Goal: Task Accomplishment & Management: Use online tool/utility

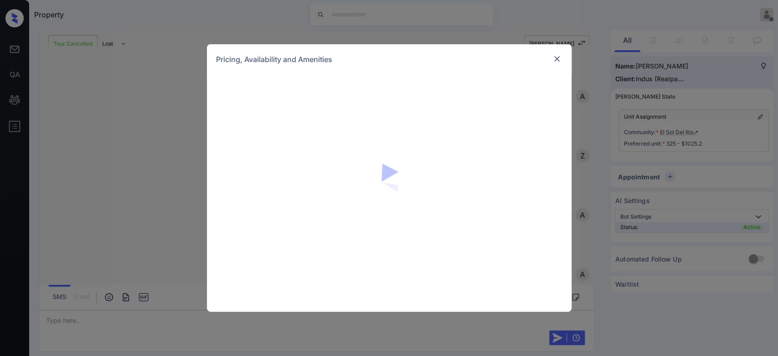
scroll to position [2549, 0]
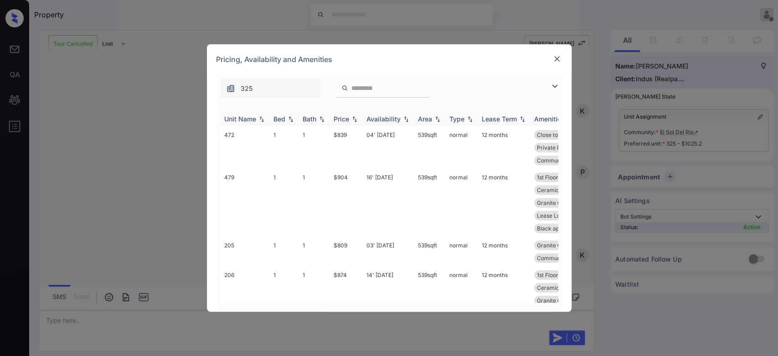
click at [345, 118] on div "Price" at bounding box center [342, 119] width 16 height 8
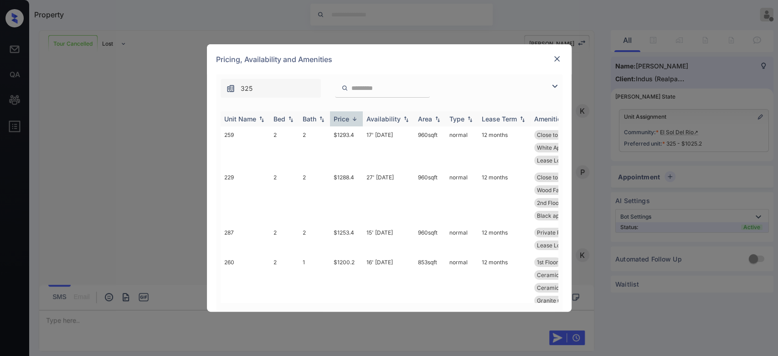
click at [345, 118] on div "Price" at bounding box center [342, 119] width 16 height 8
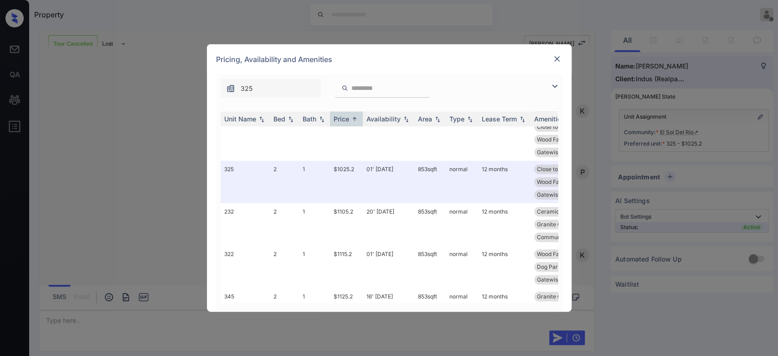
scroll to position [863, 0]
click at [554, 60] on img at bounding box center [557, 58] width 9 height 9
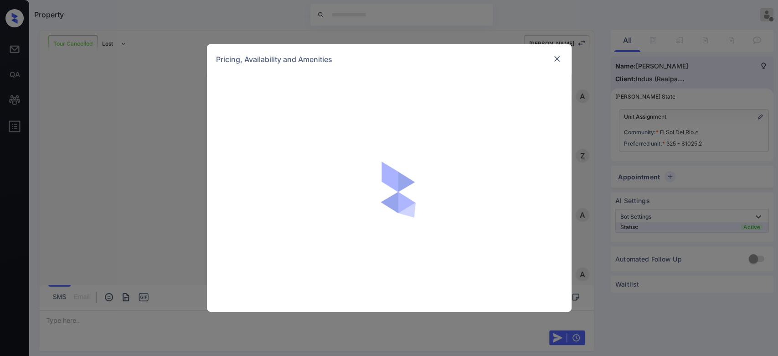
scroll to position [2549, 0]
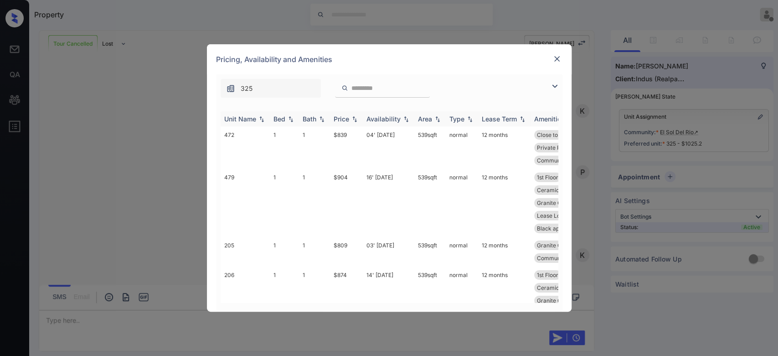
click at [348, 123] on th "Price" at bounding box center [346, 118] width 33 height 15
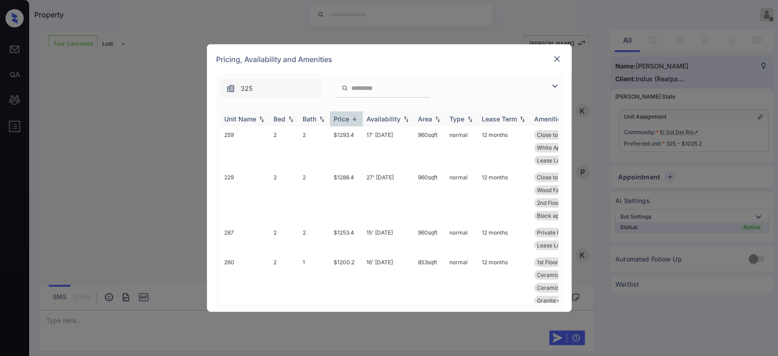
click at [348, 123] on th "Price" at bounding box center [346, 118] width 33 height 15
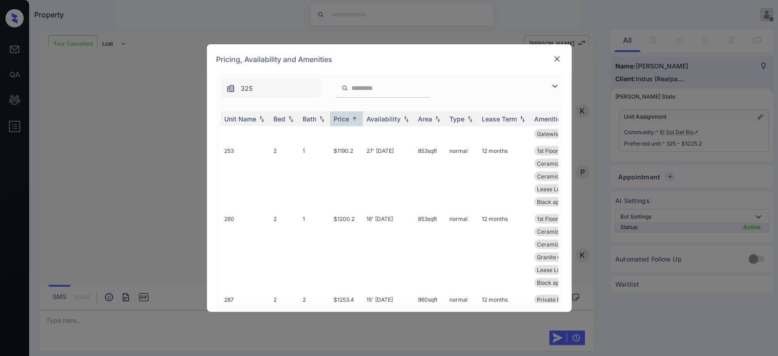
scroll to position [1349, 0]
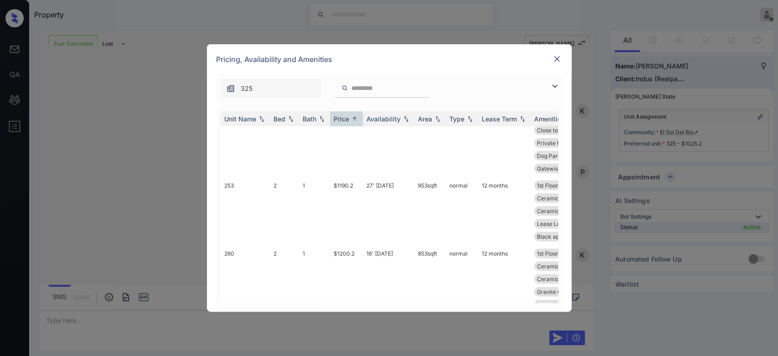
click at [554, 56] on img at bounding box center [557, 58] width 9 height 9
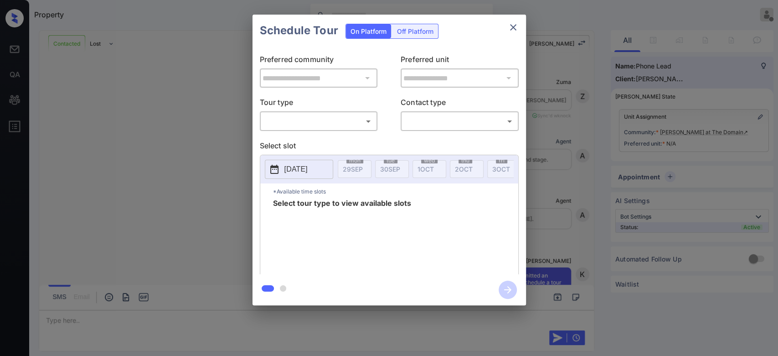
scroll to position [642, 0]
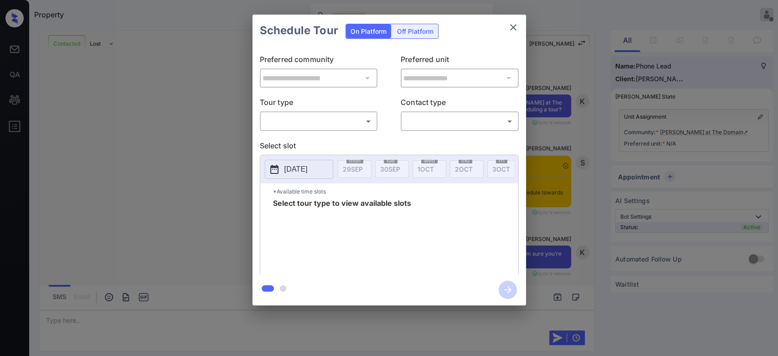
click at [311, 124] on body "Property Mukesh Offline Set yourself online Set yourself on break Profile Switc…" at bounding box center [389, 178] width 778 height 356
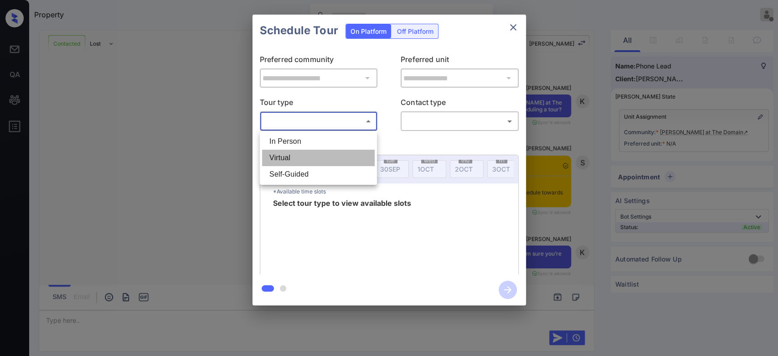
click at [292, 162] on li "Virtual" at bounding box center [318, 158] width 113 height 16
type input "*******"
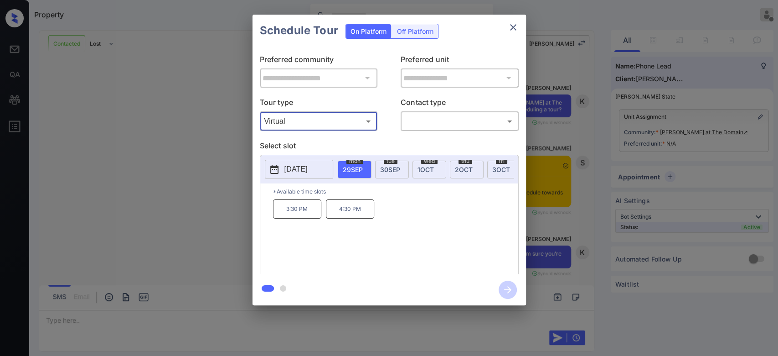
click at [308, 165] on p "[DATE]" at bounding box center [295, 169] width 23 height 11
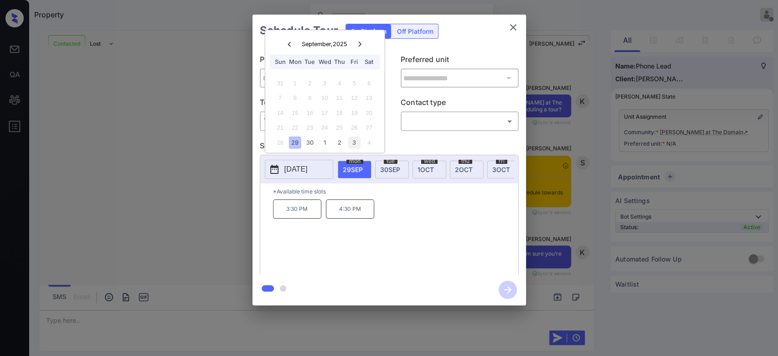
click at [352, 141] on div "3" at bounding box center [354, 142] width 12 height 12
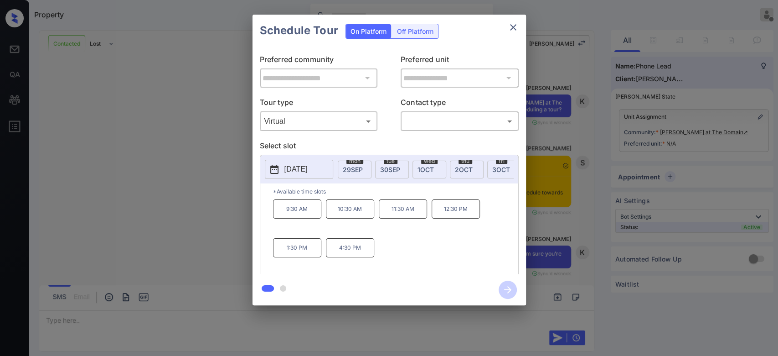
click at [483, 24] on div "Schedule Tour On Platform Off Platform" at bounding box center [390, 31] width 274 height 32
click at [478, 44] on div "Schedule Tour On Platform Off Platform" at bounding box center [390, 31] width 274 height 32
click at [471, 26] on div "Schedule Tour On Platform Off Platform" at bounding box center [390, 31] width 274 height 32
click at [511, 29] on icon "close" at bounding box center [513, 27] width 6 height 6
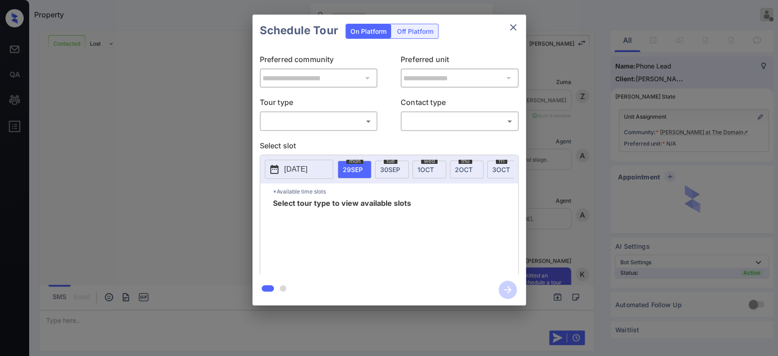
scroll to position [642, 0]
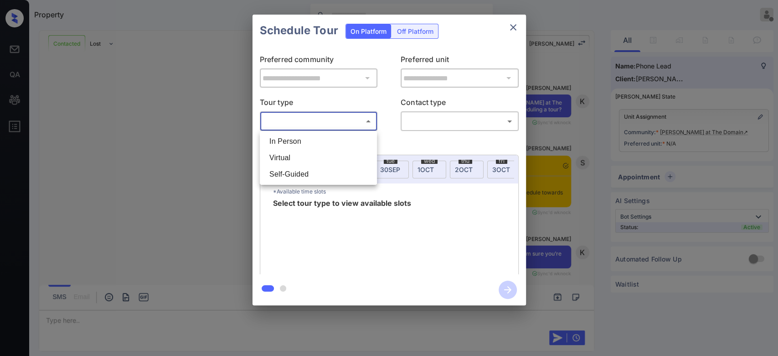
click at [346, 118] on body "Property Mukesh Offline Set yourself online Set yourself on break Profile Switc…" at bounding box center [389, 178] width 778 height 356
click at [294, 157] on li "Virtual" at bounding box center [318, 158] width 113 height 16
type input "*******"
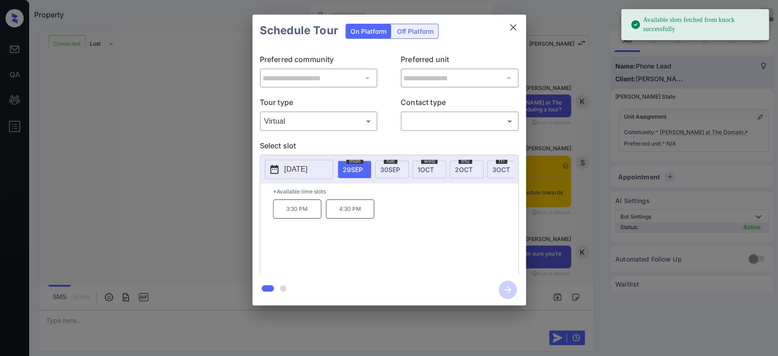
click at [462, 168] on span "2 OCT" at bounding box center [464, 169] width 18 height 8
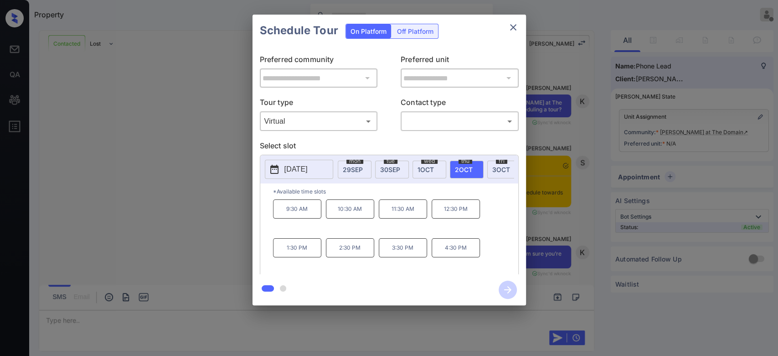
click at [491, 239] on div "9:30 AM 10:30 AM 11:30 AM 12:30 PM 1:30 PM 2:30 PM 3:30 PM 4:30 PM" at bounding box center [395, 235] width 245 height 73
click at [496, 171] on span "[DATE]" at bounding box center [501, 169] width 18 height 8
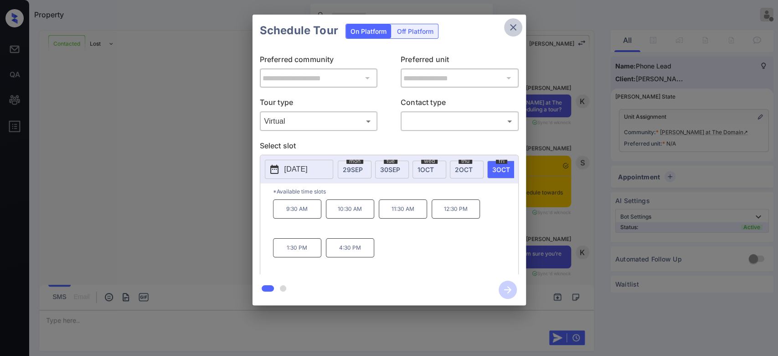
click at [511, 27] on icon "close" at bounding box center [513, 27] width 11 height 11
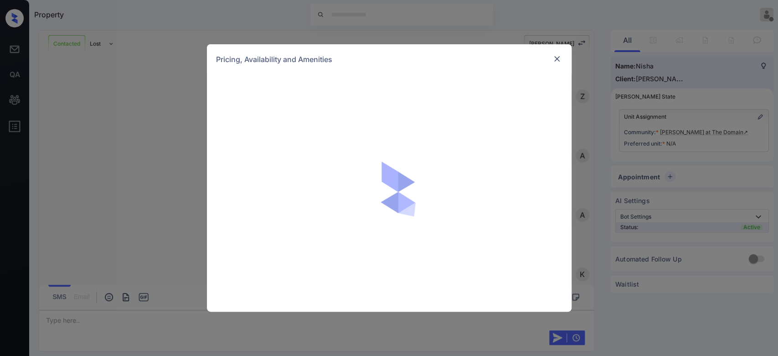
scroll to position [702, 0]
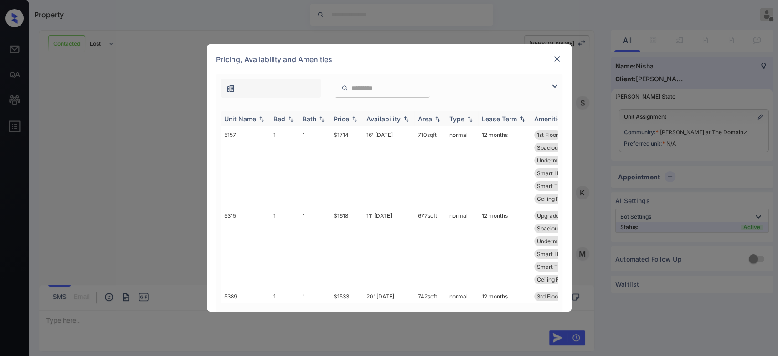
click at [342, 117] on div "Price" at bounding box center [342, 119] width 16 height 8
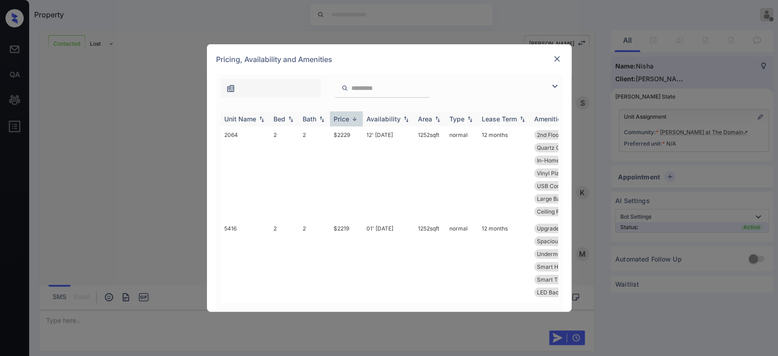
click at [342, 117] on div "Price" at bounding box center [342, 119] width 16 height 8
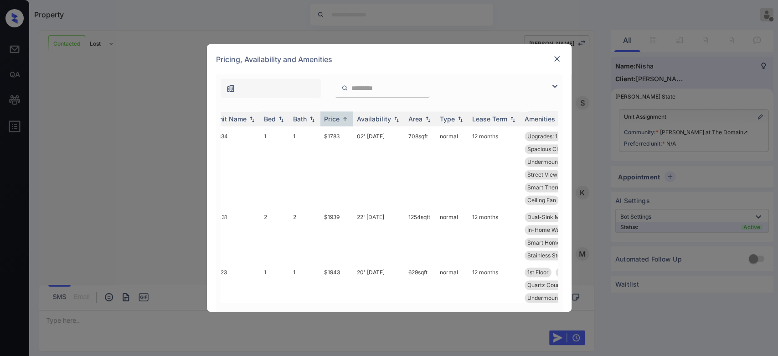
scroll to position [3283, 10]
click at [338, 206] on td "$1939" at bounding box center [336, 233] width 33 height 55
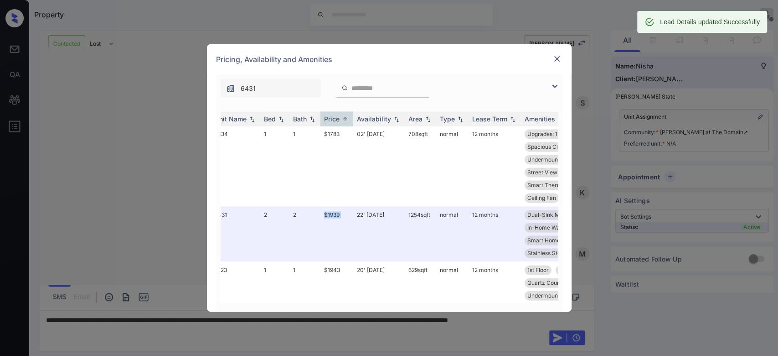
click at [559, 57] on img at bounding box center [557, 58] width 9 height 9
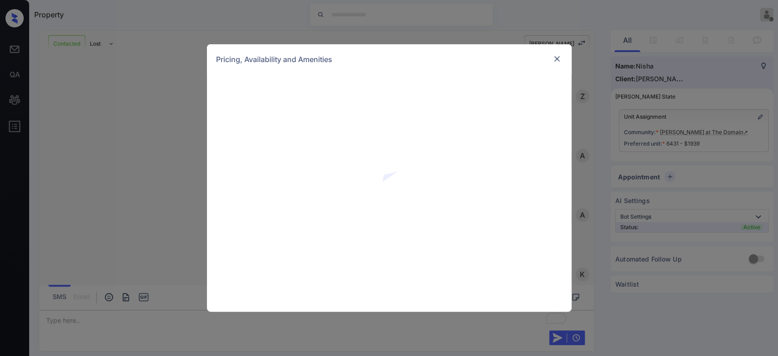
scroll to position [822, 0]
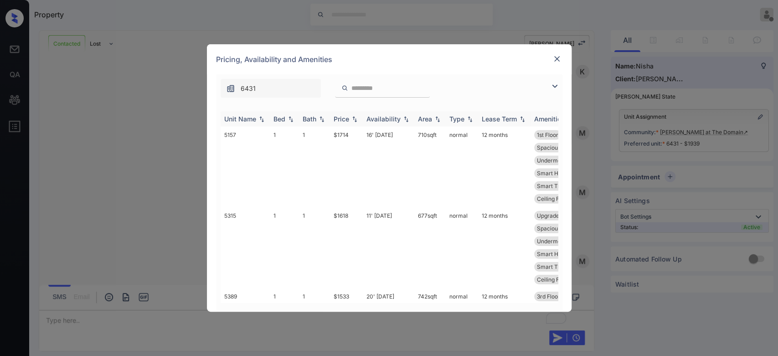
click at [344, 117] on div "Price" at bounding box center [342, 119] width 16 height 8
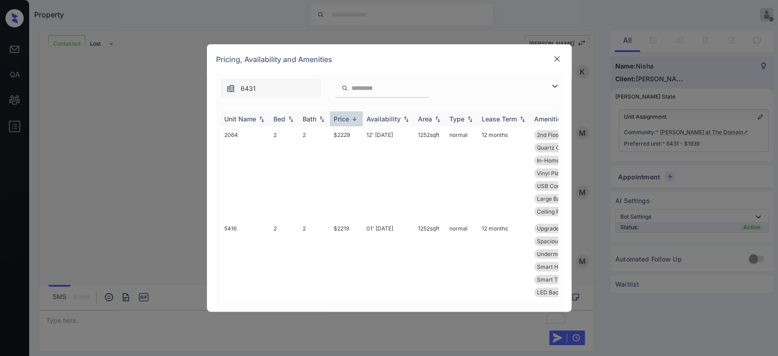
click at [344, 117] on div "Price" at bounding box center [342, 119] width 16 height 8
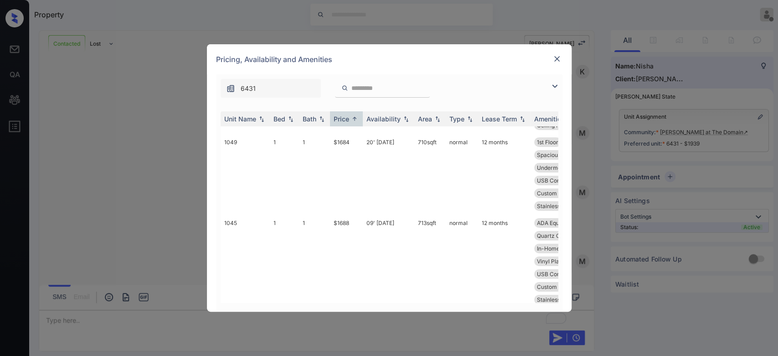
scroll to position [2499, 0]
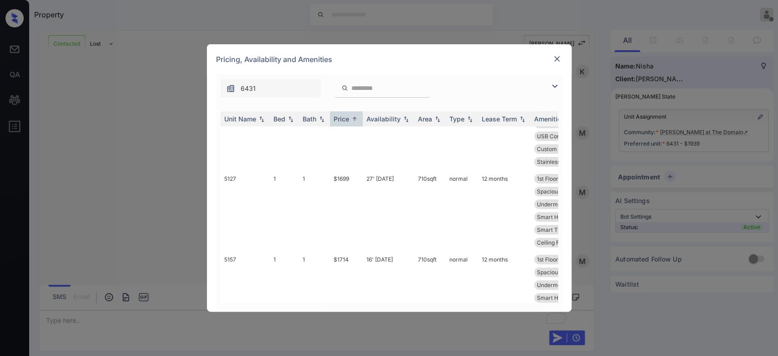
click at [559, 56] on img at bounding box center [557, 58] width 9 height 9
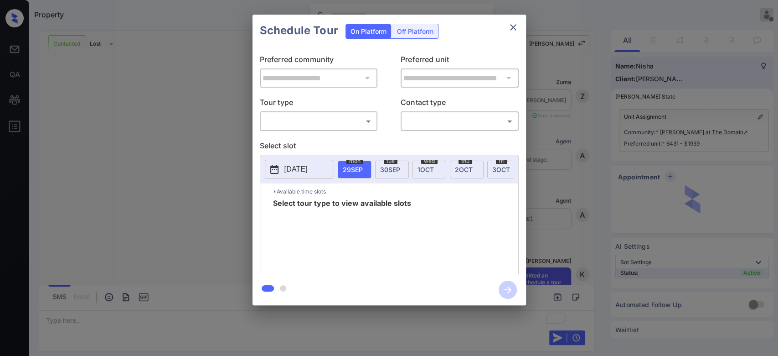
scroll to position [904, 0]
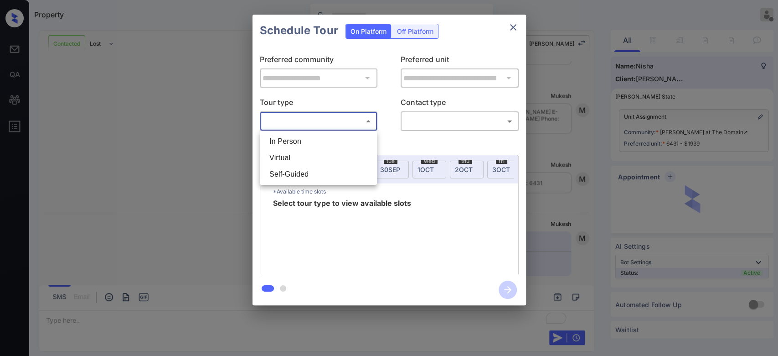
click at [327, 124] on body "Property Mukesh Offline Set yourself online Set yourself on break Profile Switc…" at bounding box center [389, 178] width 778 height 356
click at [305, 155] on li "Virtual" at bounding box center [318, 158] width 113 height 16
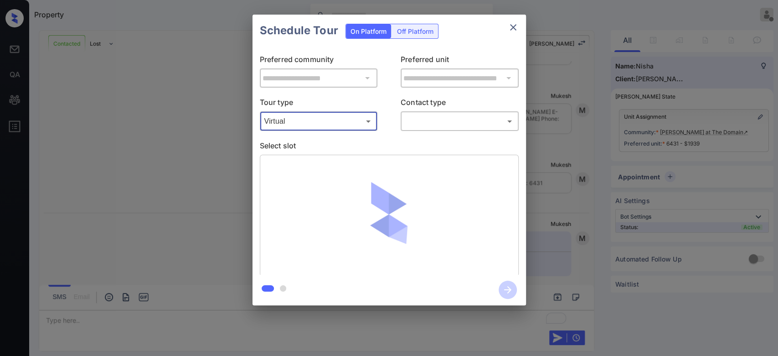
type input "*******"
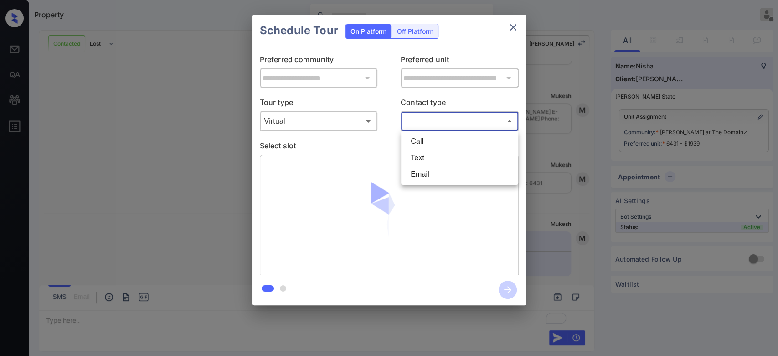
drag, startPoint x: 419, startPoint y: 124, endPoint x: 416, endPoint y: 157, distance: 33.9
click at [416, 157] on body "Property Mukesh Offline Set yourself online Set yourself on break Profile Switc…" at bounding box center [389, 178] width 778 height 356
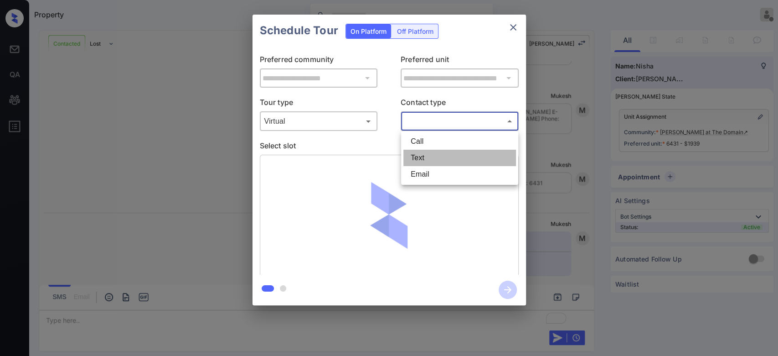
click at [416, 157] on li "Text" at bounding box center [459, 158] width 113 height 16
type input "****"
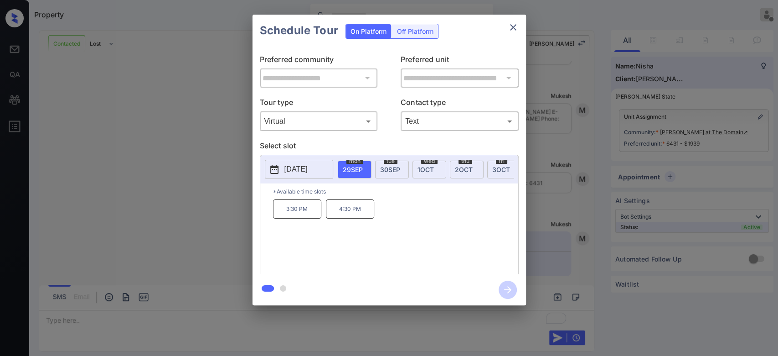
click at [492, 166] on span "3 OCT" at bounding box center [501, 169] width 18 height 8
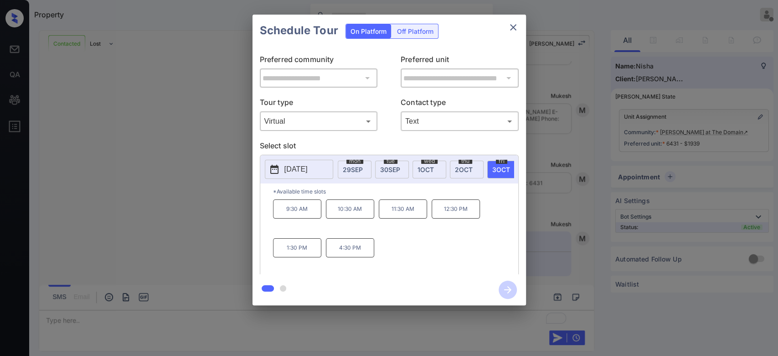
click at [357, 213] on p "10:30 AM" at bounding box center [350, 208] width 48 height 19
click at [505, 287] on icon "button" at bounding box center [508, 289] width 18 height 18
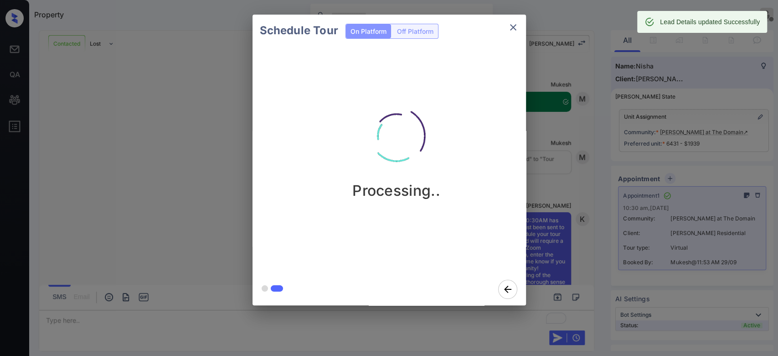
scroll to position [1144, 0]
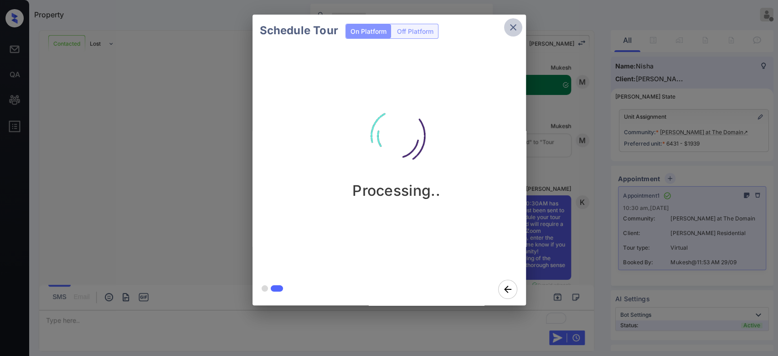
click at [514, 24] on icon "close" at bounding box center [513, 27] width 11 height 11
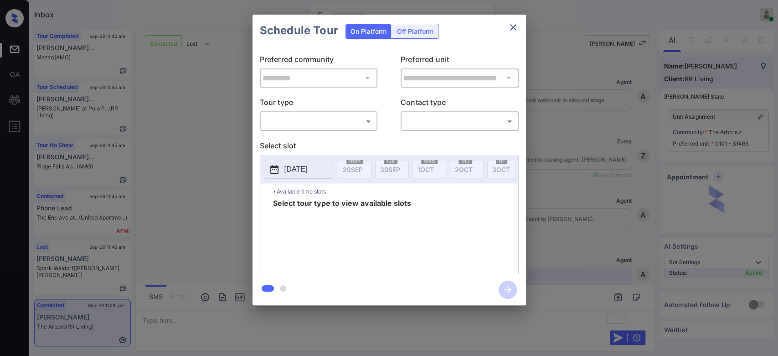
scroll to position [1850, 0]
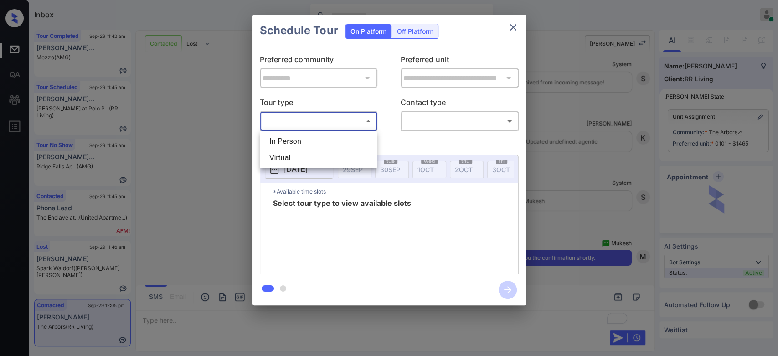
click at [299, 119] on body "Inbox Mukesh Online Set yourself offline Set yourself on break Profile Switch t…" at bounding box center [389, 178] width 778 height 356
click at [288, 139] on li "In Person" at bounding box center [318, 141] width 113 height 16
type input "********"
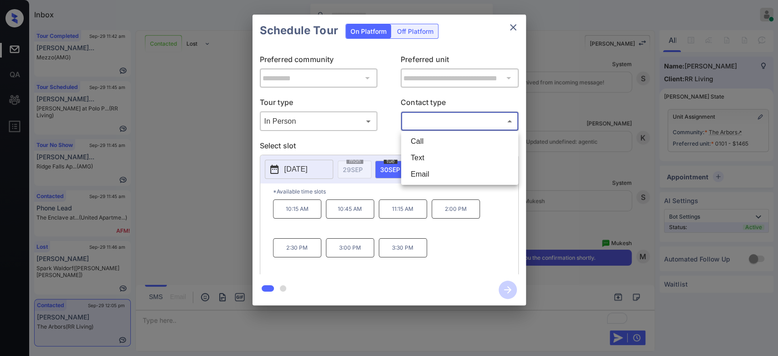
click at [456, 117] on body "Inbox Mukesh Online Set yourself offline Set yourself on break Profile Switch t…" at bounding box center [389, 178] width 778 height 356
click at [434, 161] on li "Text" at bounding box center [459, 158] width 113 height 16
type input "****"
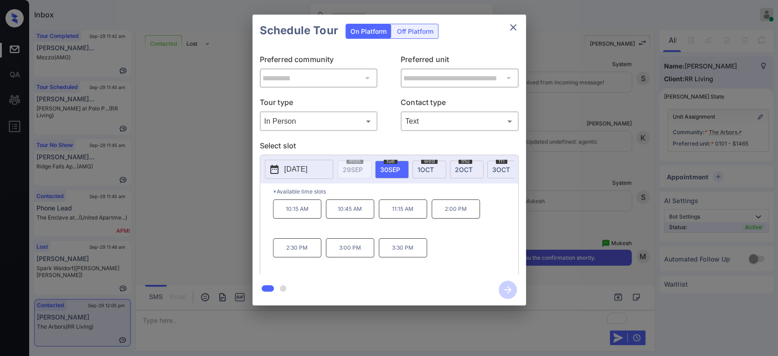
click at [395, 218] on p "11:15 AM" at bounding box center [403, 208] width 48 height 19
click at [510, 286] on icon "button" at bounding box center [508, 289] width 18 height 18
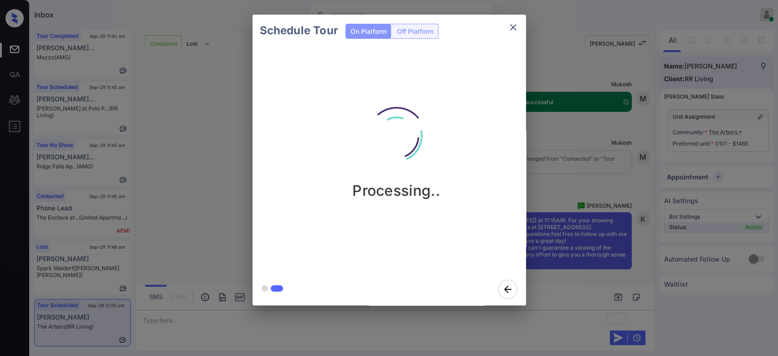
scroll to position [2152, 0]
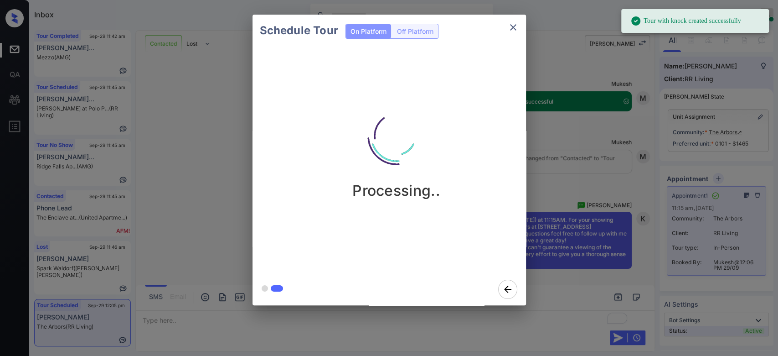
click at [569, 153] on div "Schedule Tour On Platform Off Platform Processing.." at bounding box center [389, 160] width 778 height 320
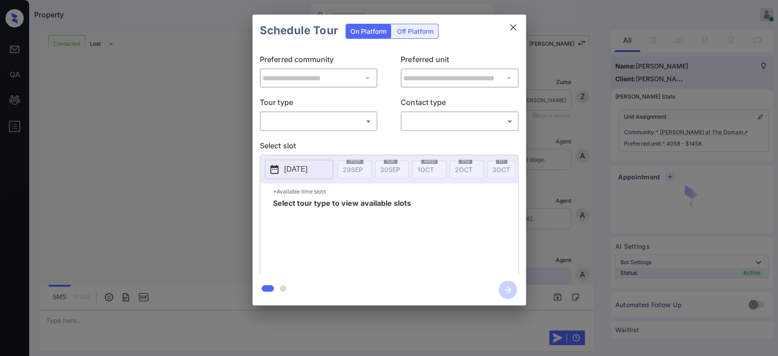
scroll to position [5392, 0]
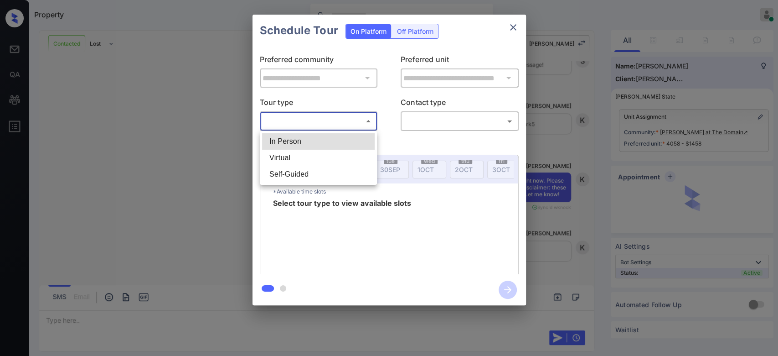
click at [284, 127] on body "Property Mukesh Online Set yourself offline Set yourself on break Profile Switc…" at bounding box center [389, 178] width 778 height 356
click at [284, 143] on li "In Person" at bounding box center [318, 141] width 113 height 16
type input "********"
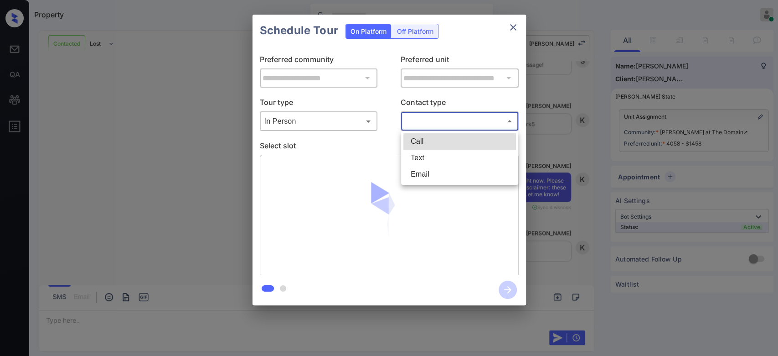
drag, startPoint x: 456, startPoint y: 119, endPoint x: 435, endPoint y: 151, distance: 37.9
click at [435, 151] on body "Property Mukesh Online Set yourself offline Set yourself on break Profile Switc…" at bounding box center [389, 178] width 778 height 356
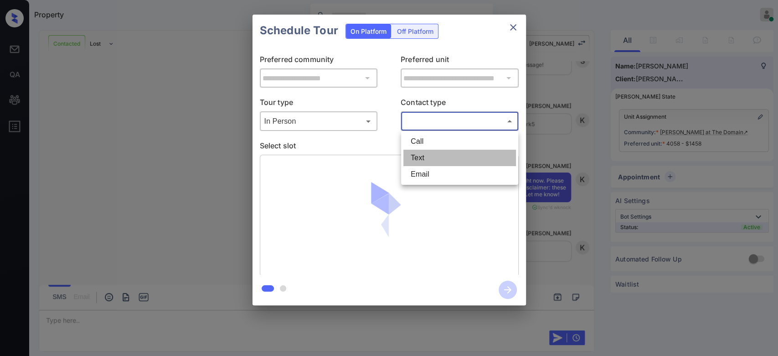
click at [435, 151] on li "Text" at bounding box center [459, 158] width 113 height 16
type input "****"
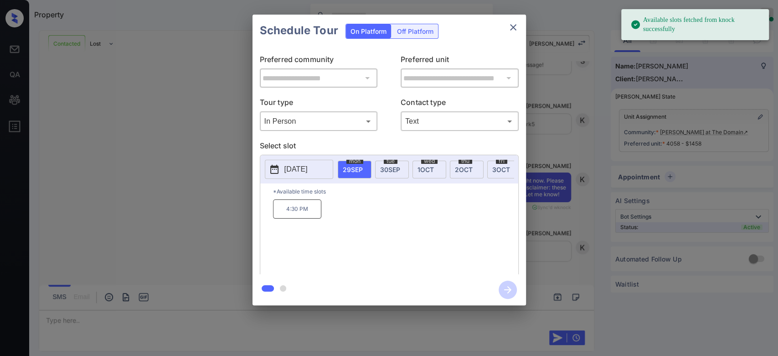
click at [308, 170] on p "[DATE]" at bounding box center [295, 169] width 23 height 11
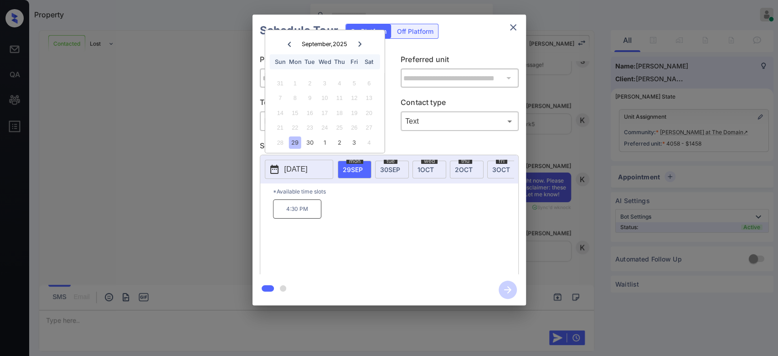
click at [362, 45] on icon at bounding box center [359, 43] width 5 height 5
click at [365, 99] on div "11" at bounding box center [369, 98] width 12 height 12
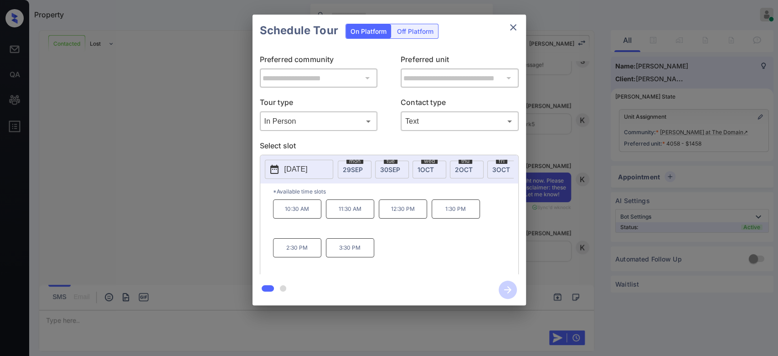
click at [337, 257] on p "3:30 PM" at bounding box center [350, 247] width 48 height 19
click at [508, 293] on icon "button" at bounding box center [508, 289] width 18 height 18
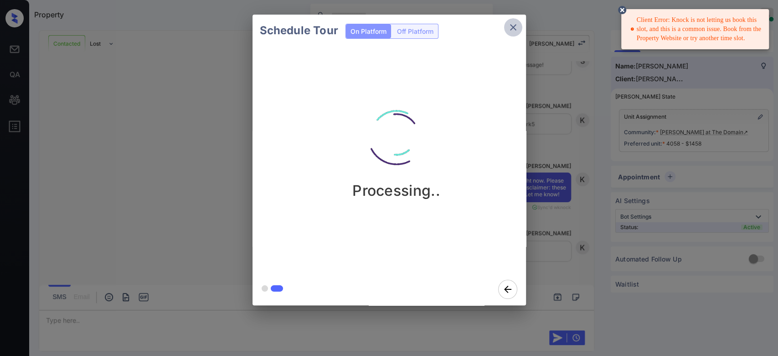
click at [517, 29] on icon "close" at bounding box center [513, 27] width 11 height 11
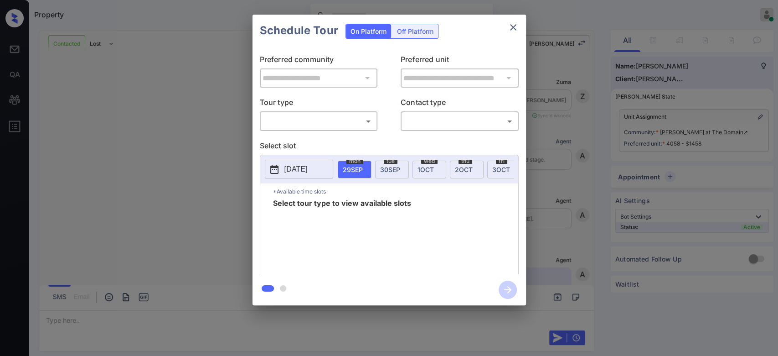
scroll to position [5392, 0]
click at [354, 122] on body "Property Mukesh Online Set yourself offline Set yourself on break Profile Switc…" at bounding box center [389, 178] width 778 height 356
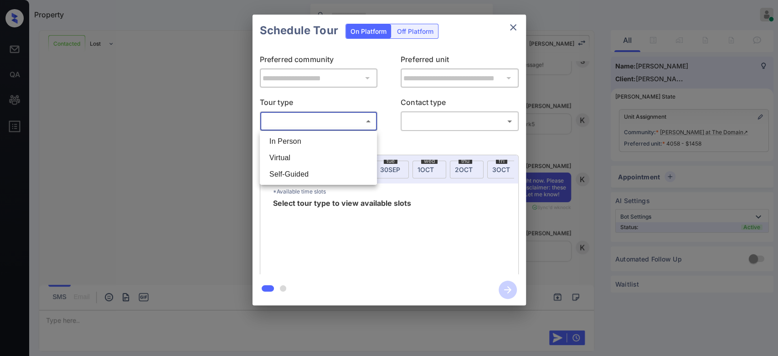
click at [306, 147] on li "In Person" at bounding box center [318, 141] width 113 height 16
type input "********"
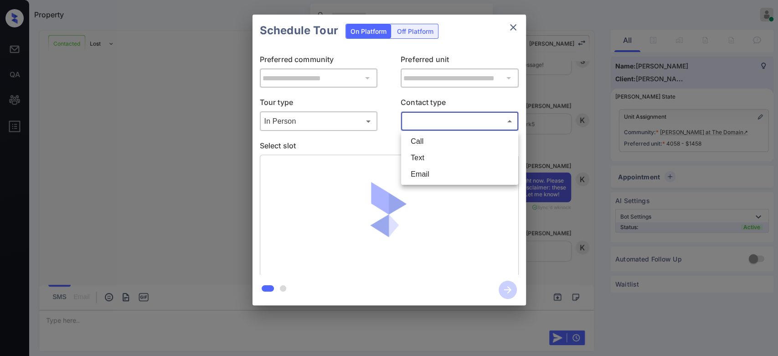
drag, startPoint x: 425, startPoint y: 123, endPoint x: 413, endPoint y: 161, distance: 39.8
click at [413, 161] on body "Property Mukesh Online Set yourself offline Set yourself on break Profile Switc…" at bounding box center [389, 178] width 778 height 356
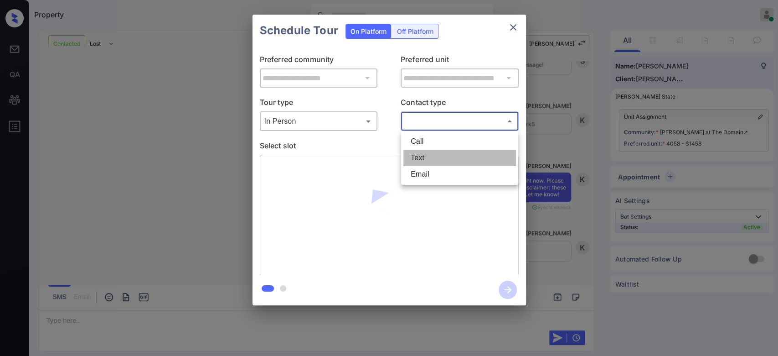
click at [413, 161] on li "Text" at bounding box center [459, 158] width 113 height 16
type input "****"
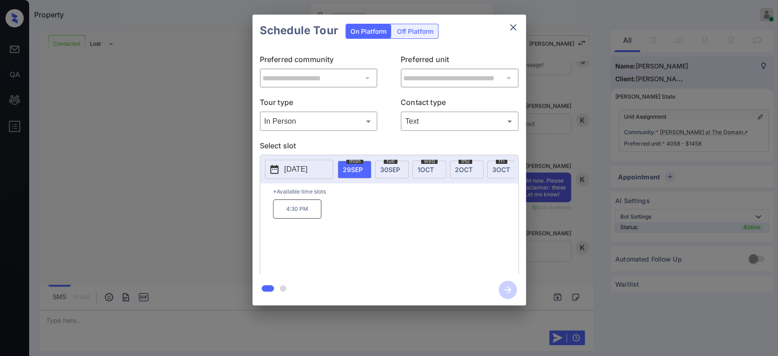
click at [325, 164] on button "[DATE]" at bounding box center [299, 169] width 68 height 19
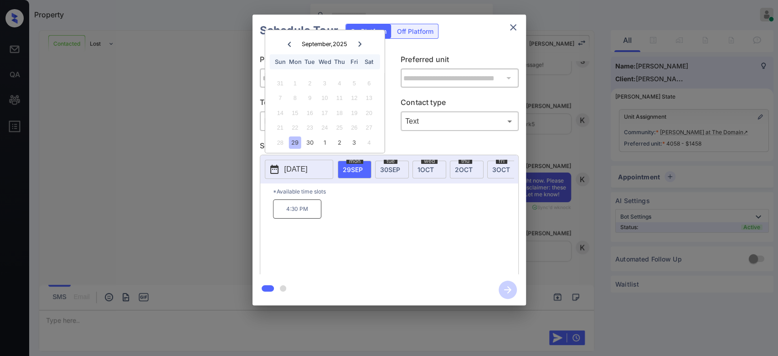
click at [358, 41] on icon at bounding box center [359, 43] width 5 height 5
click at [364, 97] on div "11" at bounding box center [369, 98] width 12 height 12
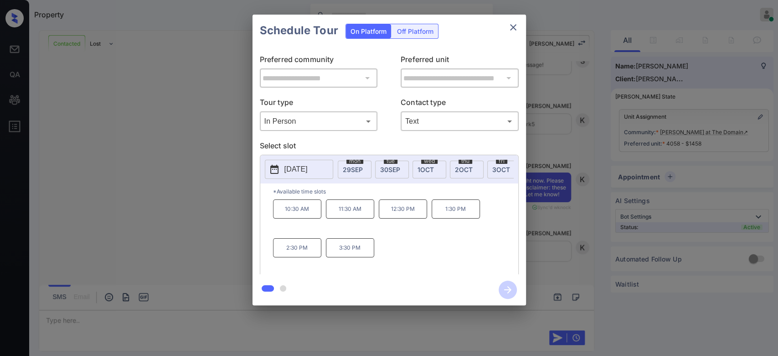
click at [345, 253] on p "3:30 PM" at bounding box center [350, 247] width 48 height 19
click at [507, 291] on icon "button" at bounding box center [508, 289] width 18 height 18
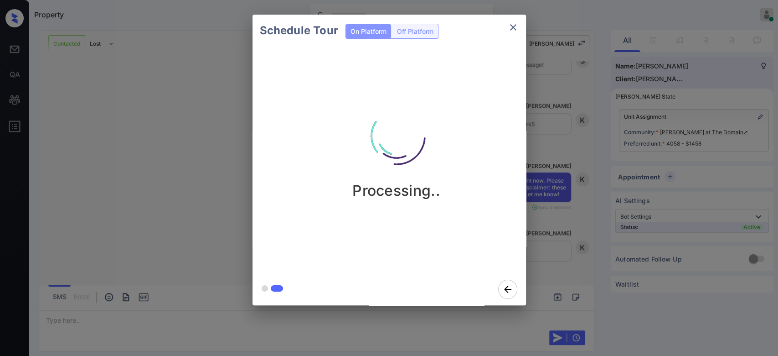
click at [554, 89] on div "Schedule Tour On Platform Off Platform Processing.." at bounding box center [389, 160] width 778 height 320
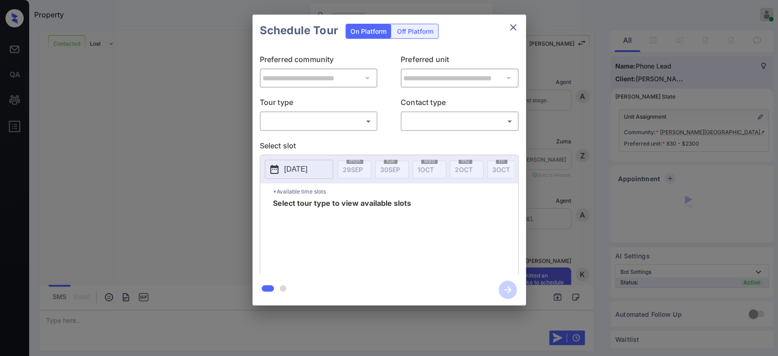
scroll to position [1714, 0]
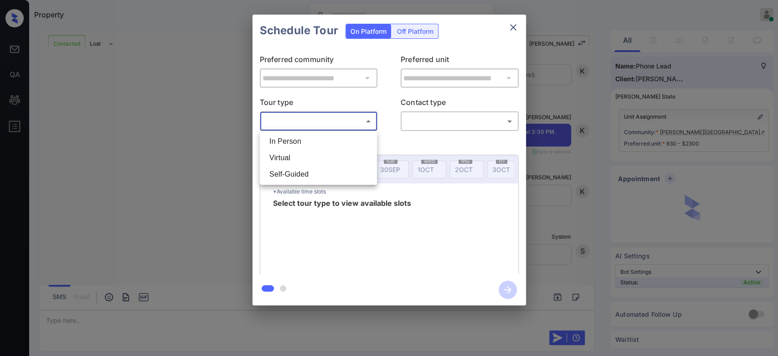
click at [336, 126] on body "Property Mukesh Online Set yourself offline Set yourself on break Profile Switc…" at bounding box center [389, 178] width 778 height 356
click at [311, 136] on li "In Person" at bounding box center [318, 141] width 113 height 16
type input "********"
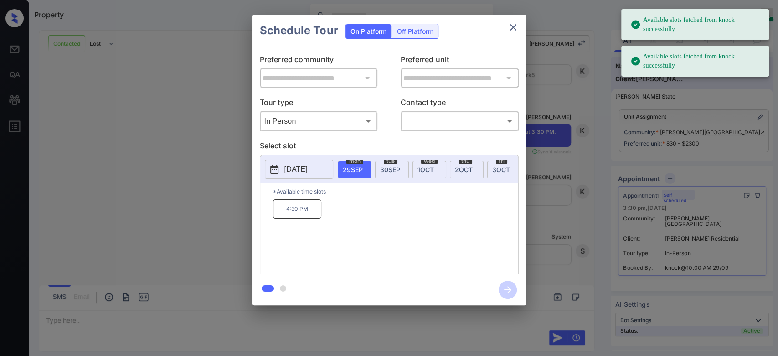
click at [380, 170] on span "[DATE]" at bounding box center [390, 169] width 20 height 8
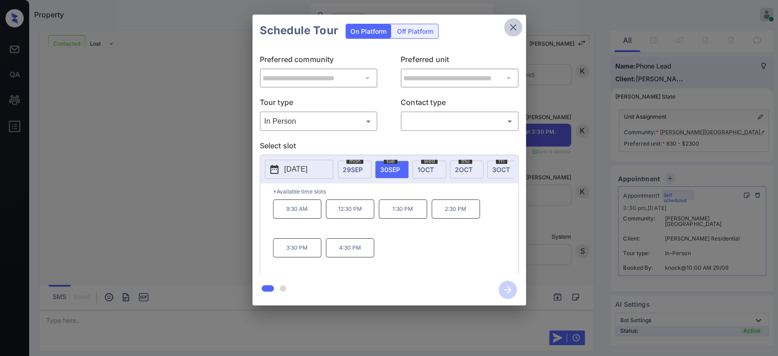
click at [509, 35] on button "close" at bounding box center [513, 27] width 18 height 18
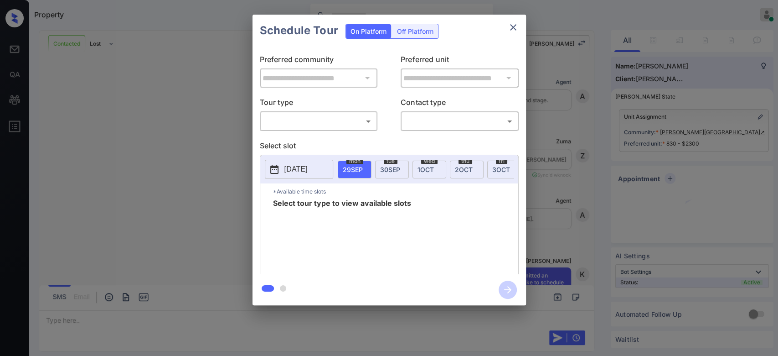
scroll to position [1504, 0]
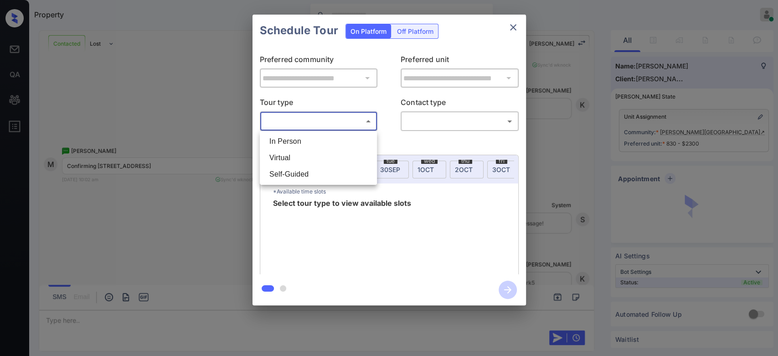
click at [349, 115] on body "Property Mukesh Online Set yourself offline Set yourself on break Profile Switc…" at bounding box center [389, 178] width 778 height 356
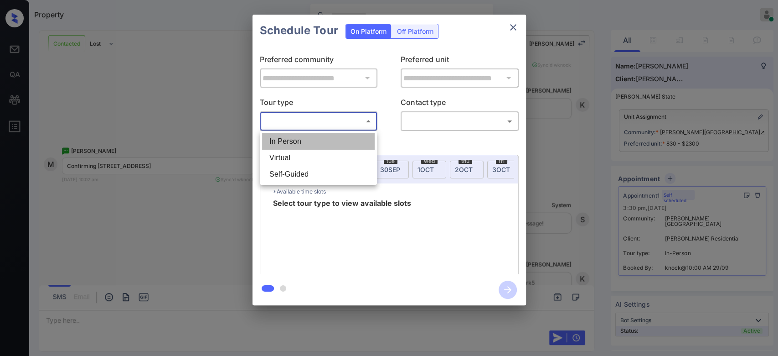
click at [308, 140] on li "In Person" at bounding box center [318, 141] width 113 height 16
type input "********"
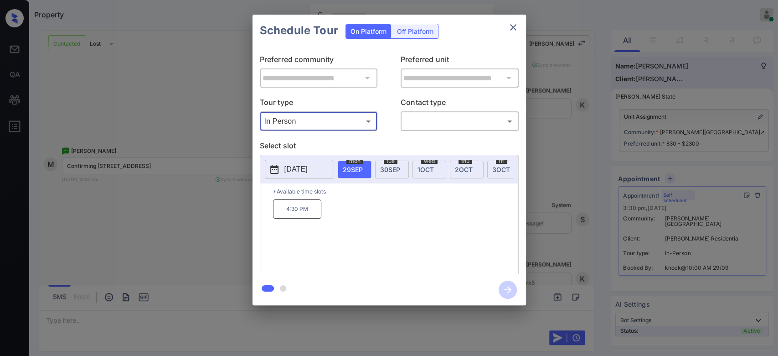
click at [478, 26] on div "Schedule Tour On Platform Off Platform" at bounding box center [390, 31] width 274 height 32
click at [483, 35] on div "Schedule Tour On Platform Off Platform" at bounding box center [390, 31] width 274 height 32
click at [514, 33] on button "close" at bounding box center [513, 27] width 18 height 18
